Goal: Navigation & Orientation: Go to known website

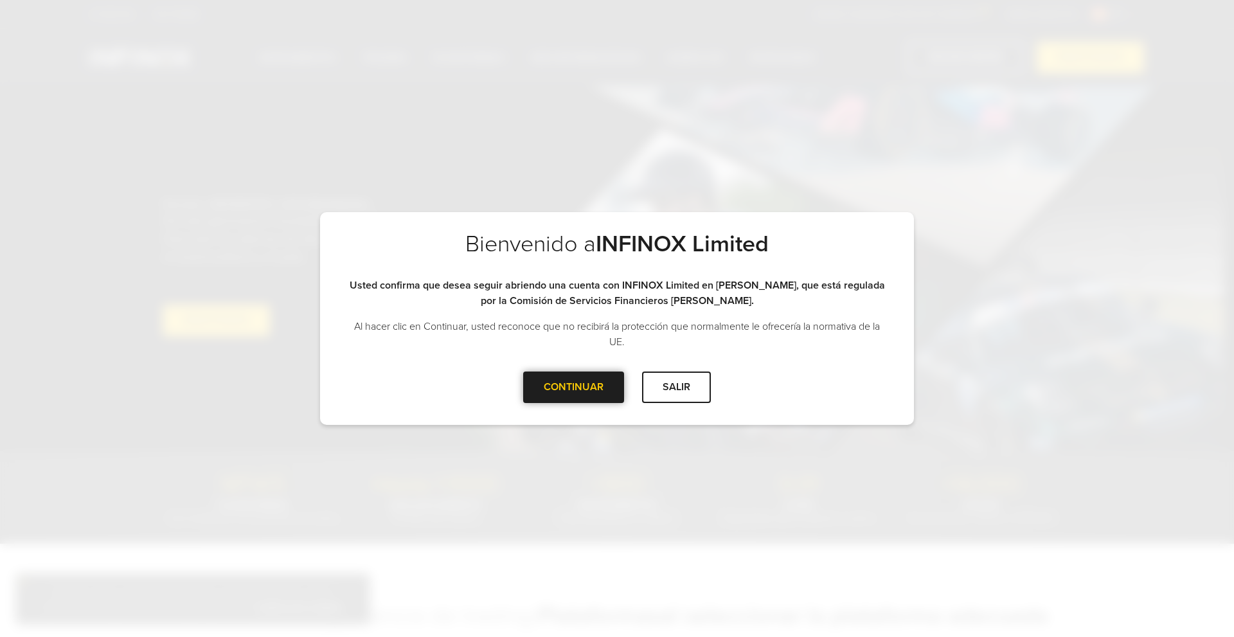
click at [581, 397] on div "CONTINUAR" at bounding box center [573, 388] width 101 height 32
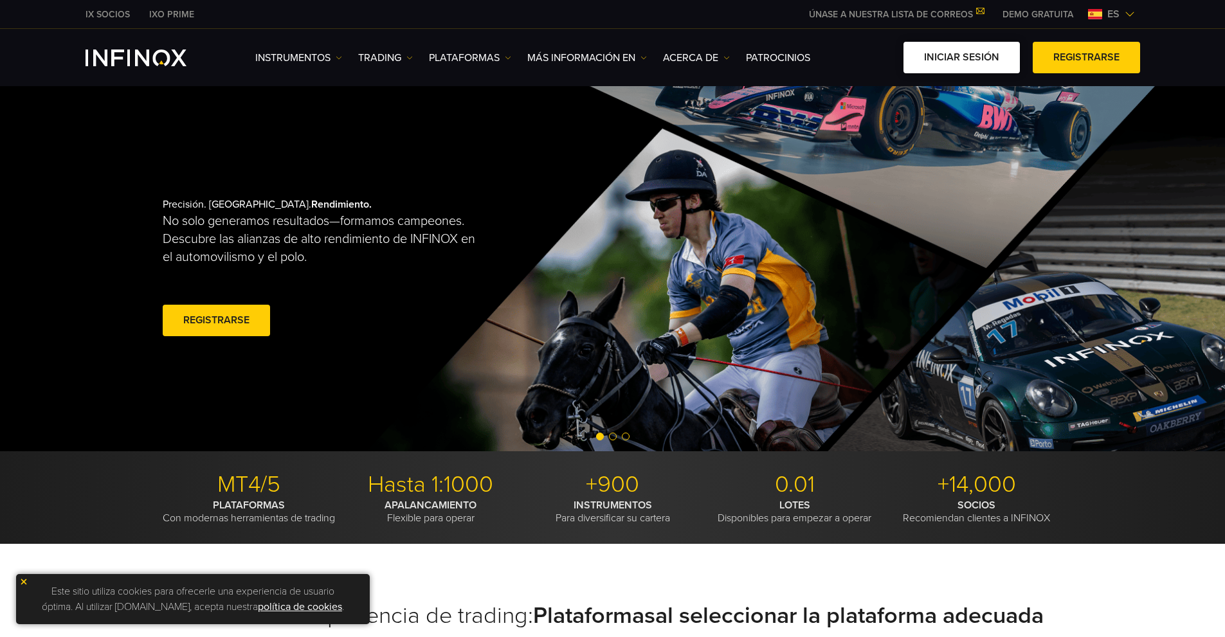
click at [949, 53] on link "Iniciar sesión" at bounding box center [961, 58] width 116 height 32
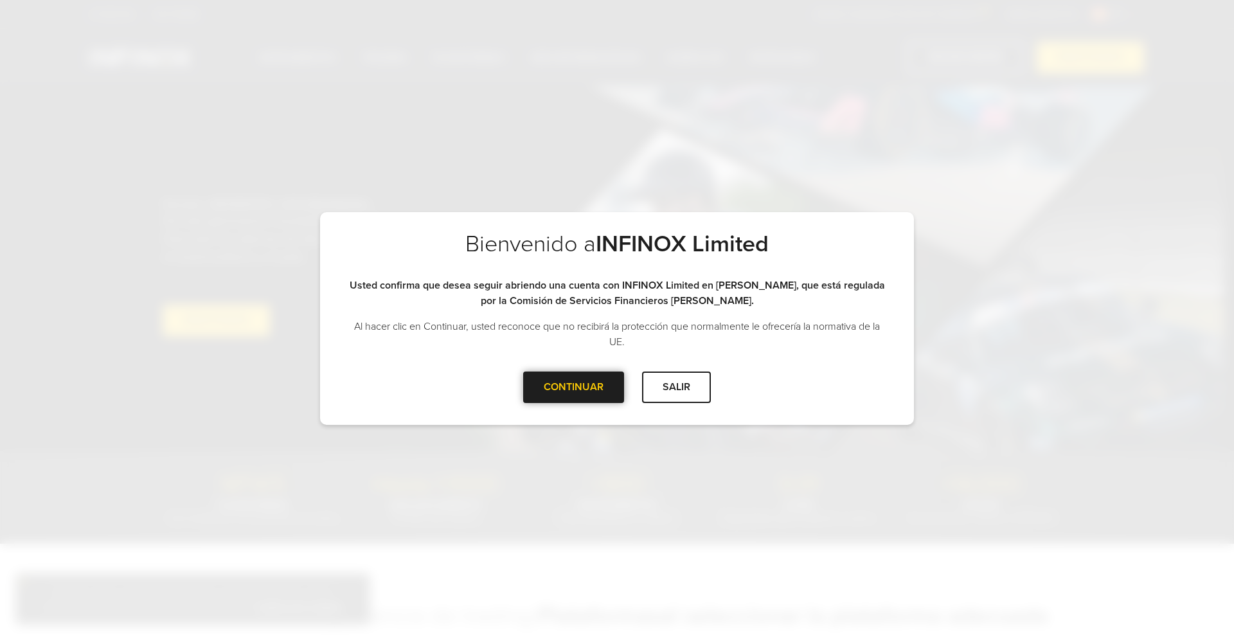
click at [574, 387] on div at bounding box center [574, 387] width 0 height 0
